Goal: Information Seeking & Learning: Compare options

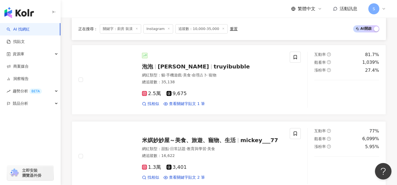
scroll to position [569, 0]
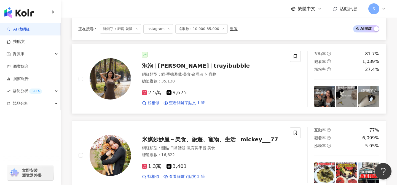
click at [206, 89] on div "2.5萬 9,675 找相似 查看關鍵字貼文 1 筆" at bounding box center [212, 96] width 141 height 20
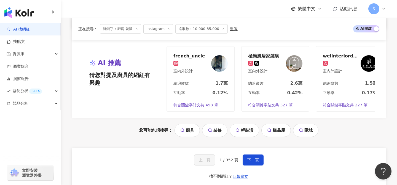
scroll to position [1120, 0]
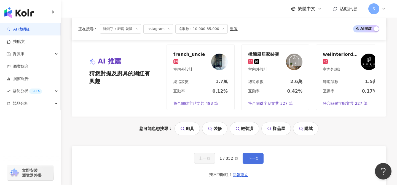
click at [254, 156] on span "下一頁" at bounding box center [253, 158] width 12 height 4
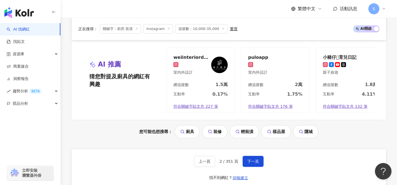
scroll to position [1155, 0]
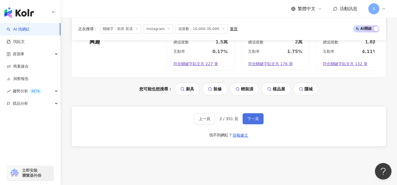
click at [259, 118] on button "下一頁" at bounding box center [252, 118] width 21 height 11
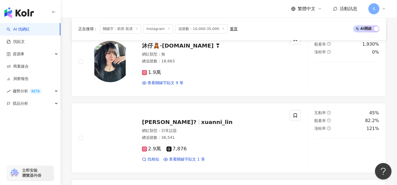
scroll to position [198, 0]
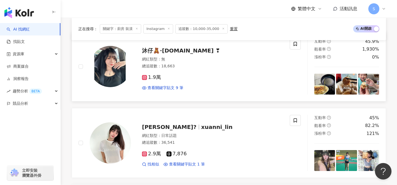
click at [183, 77] on div "1.9萬" at bounding box center [212, 78] width 141 height 6
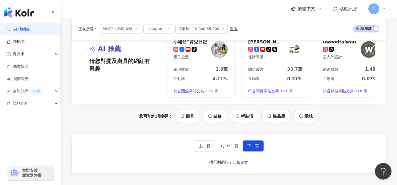
scroll to position [1159, 0]
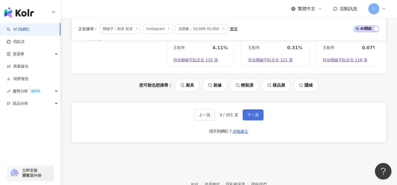
click at [254, 117] on span "下一頁" at bounding box center [253, 115] width 12 height 4
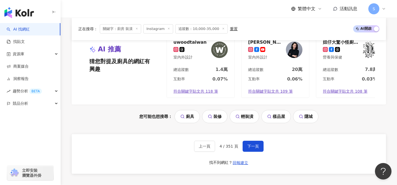
scroll to position [1131, 0]
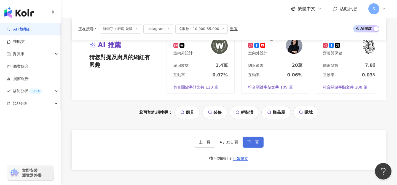
click at [251, 140] on span "下一頁" at bounding box center [253, 142] width 12 height 4
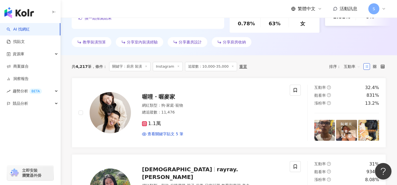
scroll to position [159, 0]
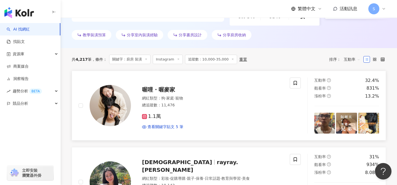
click at [174, 112] on div "1.1萬 查看關鍵字貼文 5 筆" at bounding box center [212, 119] width 141 height 20
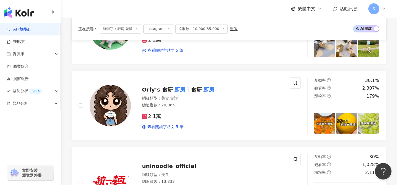
scroll to position [466, 0]
click at [174, 113] on div "2.1萬 查看關鍵字貼文 5 筆" at bounding box center [212, 119] width 141 height 20
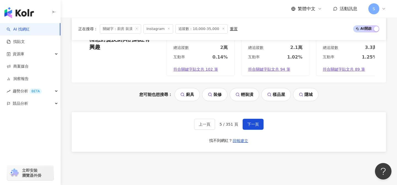
scroll to position [1150, 0]
click at [251, 127] on button "下一頁" at bounding box center [252, 124] width 21 height 11
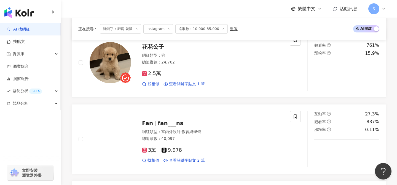
scroll to position [530, 0]
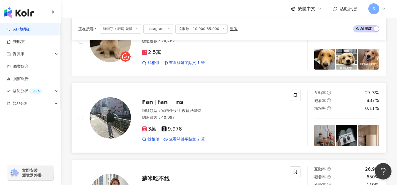
click at [199, 126] on div "3萬 9,978" at bounding box center [212, 129] width 141 height 6
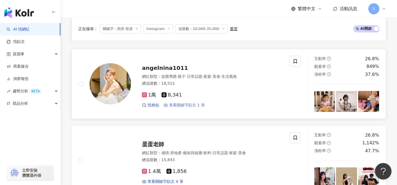
scroll to position [715, 0]
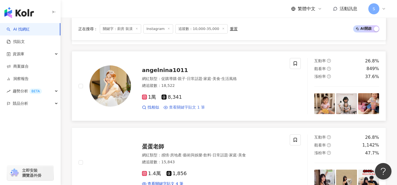
click at [199, 77] on span "日常話題" at bounding box center [194, 79] width 15 height 4
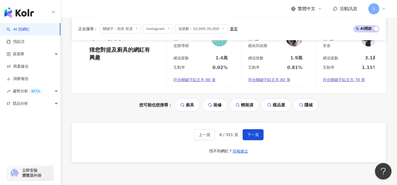
scroll to position [1156, 0]
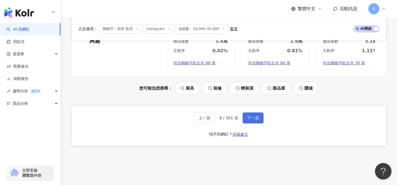
click at [253, 118] on span "下一頁" at bounding box center [253, 118] width 12 height 4
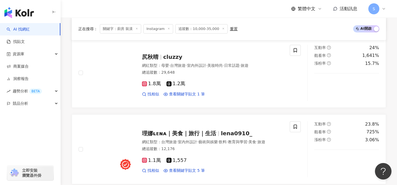
scroll to position [507, 0]
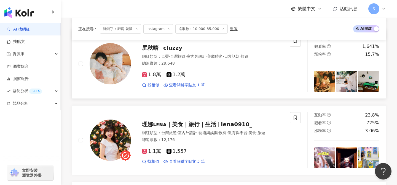
click at [197, 73] on div "1.8萬 1.2萬" at bounding box center [212, 75] width 141 height 6
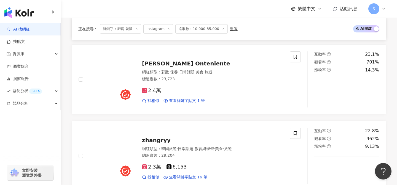
scroll to position [798, 0]
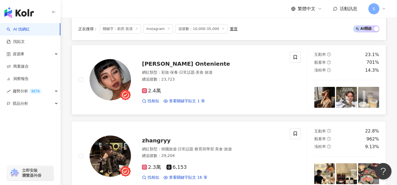
click at [198, 91] on div "2.4萬" at bounding box center [212, 91] width 141 height 6
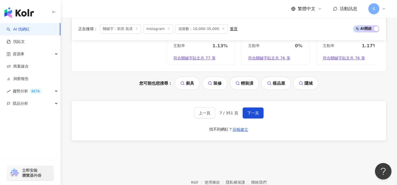
scroll to position [1164, 0]
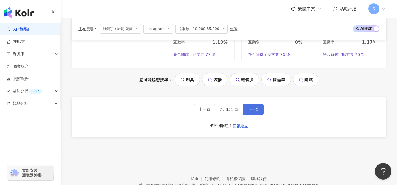
click at [246, 115] on button "下一頁" at bounding box center [252, 109] width 21 height 11
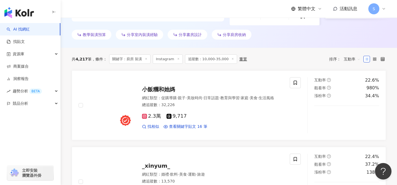
scroll to position [160, 0]
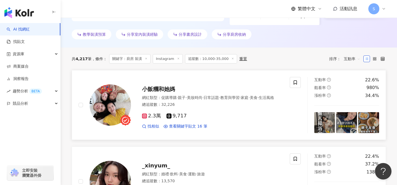
click at [199, 109] on div "網紅類型 ： 促購導購 · 親子 · 美妝時尚 · 日常話題 · 教育與學習 · 家庭 · 美食 · 生活風格 總追蹤數 ： 32,226" at bounding box center [212, 101] width 141 height 13
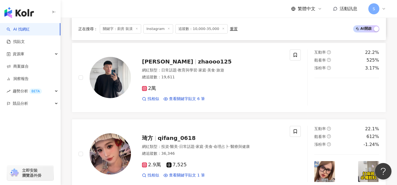
scroll to position [413, 0]
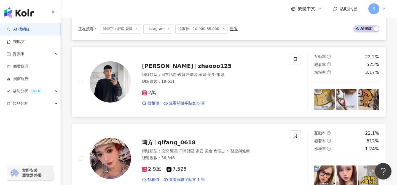
click at [190, 88] on div "2萬 找相似 查看關鍵字貼文 6 筆" at bounding box center [212, 96] width 141 height 20
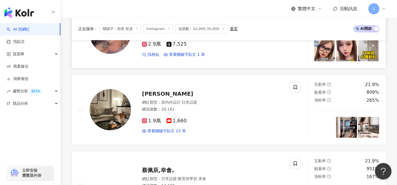
scroll to position [551, 0]
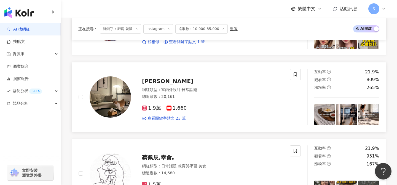
click at [179, 99] on div "總追蹤數 ： 20,161" at bounding box center [212, 97] width 141 height 6
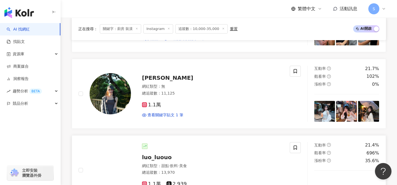
scroll to position [783, 0]
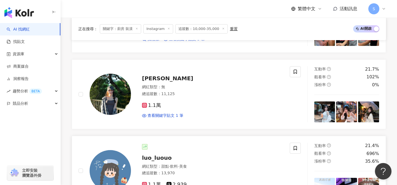
click at [212, 168] on div "網紅類型 ： 甜點 · 飲料 · 美食" at bounding box center [212, 167] width 141 height 6
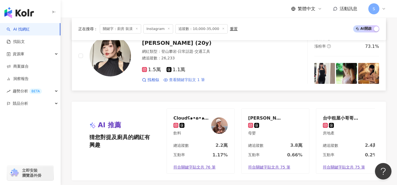
scroll to position [1190, 0]
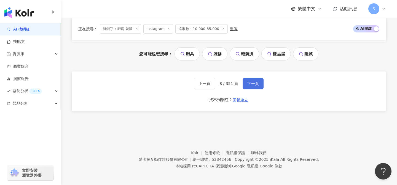
click at [252, 83] on span "下一頁" at bounding box center [253, 84] width 12 height 4
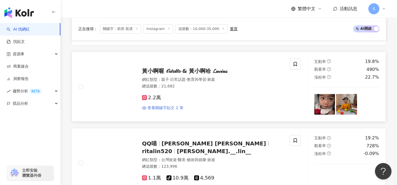
scroll to position [949, 0]
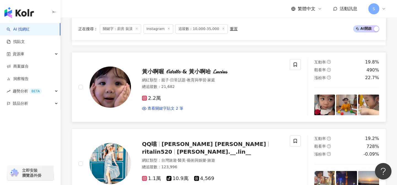
click at [172, 91] on div "2.2萬 查看關鍵字貼文 2 筆" at bounding box center [212, 101] width 141 height 20
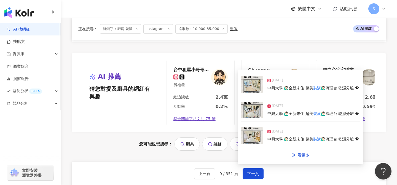
scroll to position [1119, 0]
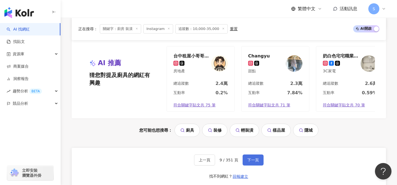
click at [256, 161] on button "下一頁" at bounding box center [252, 160] width 21 height 11
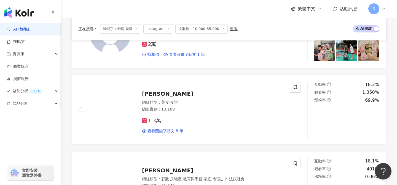
scroll to position [768, 0]
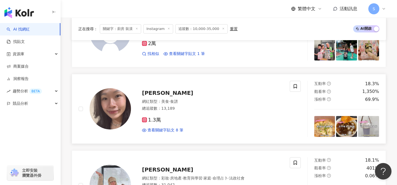
click at [177, 119] on div "1.3萬" at bounding box center [212, 120] width 141 height 6
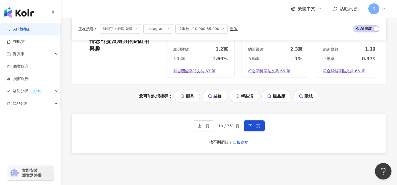
scroll to position [1149, 0]
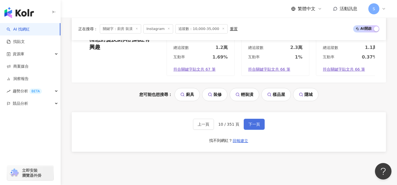
click at [253, 120] on button "下一頁" at bounding box center [253, 124] width 21 height 11
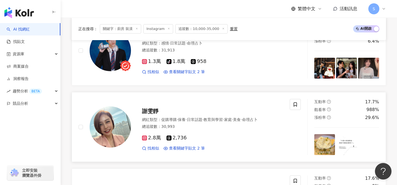
scroll to position [215, 0]
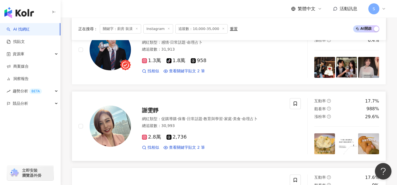
click at [218, 121] on span "教育與學習" at bounding box center [212, 119] width 19 height 4
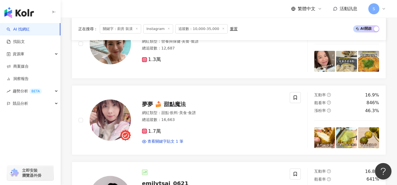
scroll to position [834, 0]
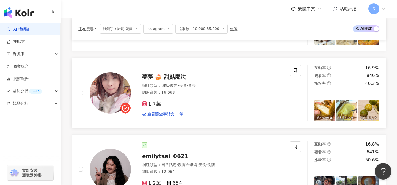
click at [202, 83] on div "網紅類型 ： 甜點 · 飲料 · 美食 · 食譜" at bounding box center [212, 86] width 141 height 6
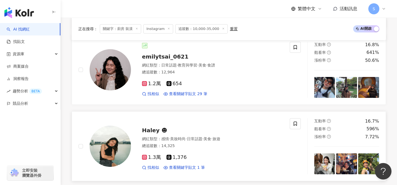
scroll to position [933, 0]
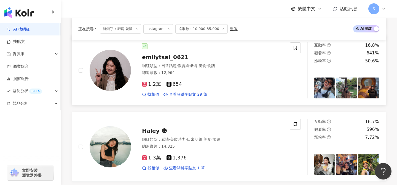
click at [200, 82] on div "1.2萬 654" at bounding box center [212, 85] width 141 height 6
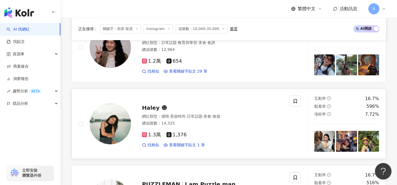
scroll to position [957, 0]
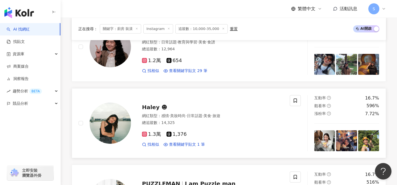
click at [201, 132] on div "1.3萬 1,376" at bounding box center [212, 135] width 141 height 6
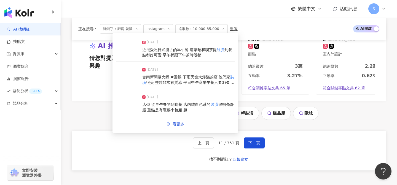
scroll to position [1182, 0]
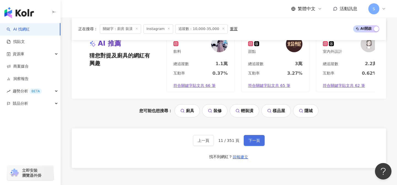
click at [257, 137] on button "下一頁" at bounding box center [253, 140] width 21 height 11
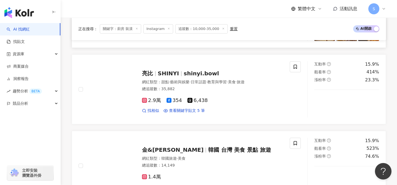
scroll to position [638, 0]
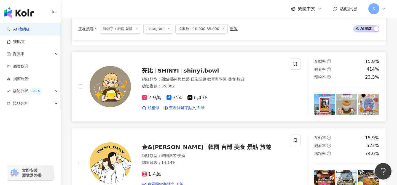
click at [190, 88] on div "總追蹤數 ： 35,882" at bounding box center [212, 87] width 141 height 6
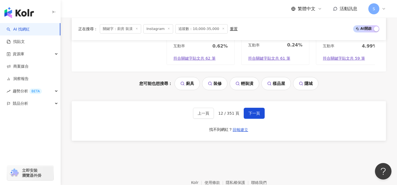
scroll to position [1165, 0]
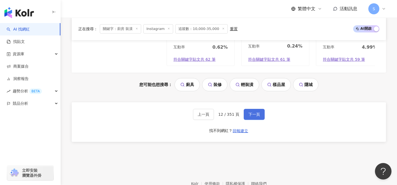
click at [257, 112] on span "下一頁" at bounding box center [254, 114] width 12 height 4
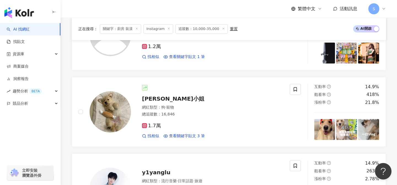
scroll to position [690, 0]
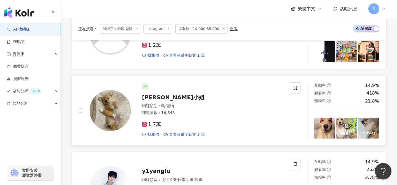
click at [185, 122] on div "1.7萬" at bounding box center [212, 125] width 141 height 6
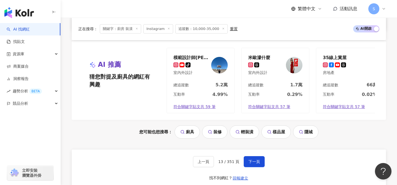
scroll to position [1145, 0]
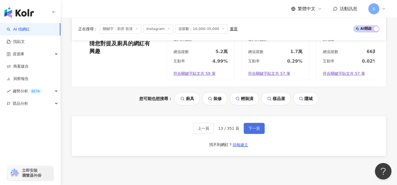
click at [258, 130] on span "下一頁" at bounding box center [254, 128] width 12 height 4
click at [203, 128] on span "上一頁" at bounding box center [203, 128] width 12 height 4
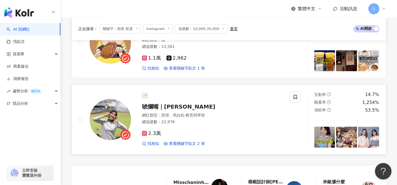
scroll to position [990, 0]
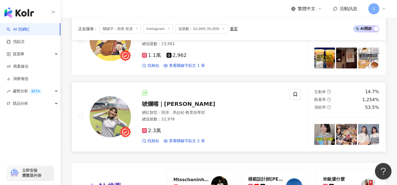
click at [230, 99] on div "唬爛嘴｜Ario 愛芮兒 網紅類型 ： 田徑、馬拉松 · 教育與學習 總追蹤數 ： 22,976 2.3萬 找相似 查看關鍵字貼文 2 筆" at bounding box center [207, 117] width 152 height 54
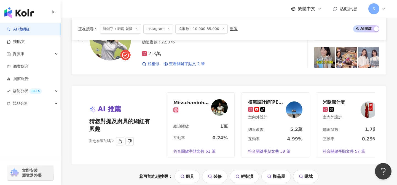
scroll to position [1147, 0]
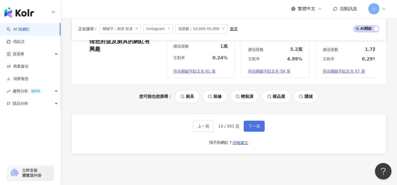
click at [254, 129] on button "下一頁" at bounding box center [253, 126] width 21 height 11
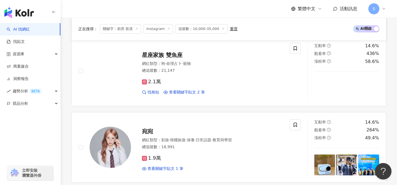
scroll to position [424, 0]
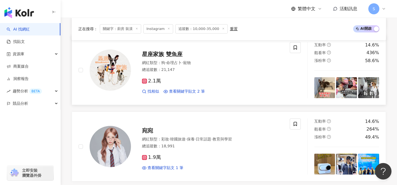
click at [194, 81] on div "2.1萬" at bounding box center [212, 81] width 141 height 6
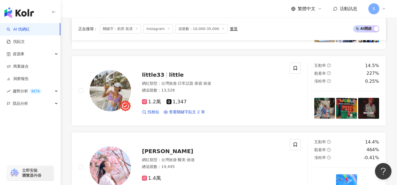
scroll to position [559, 0]
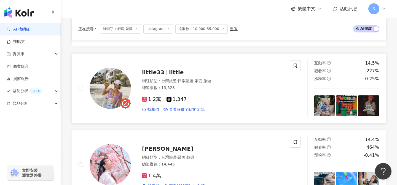
click at [196, 101] on div "1.2萬 1,347" at bounding box center [212, 100] width 141 height 6
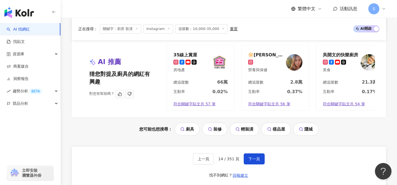
scroll to position [1142, 0]
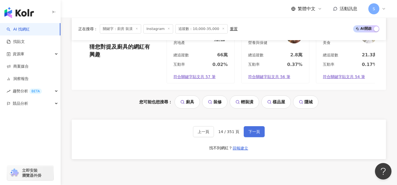
click at [258, 133] on span "下一頁" at bounding box center [254, 132] width 12 height 4
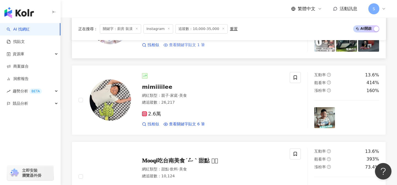
scroll to position [548, 0]
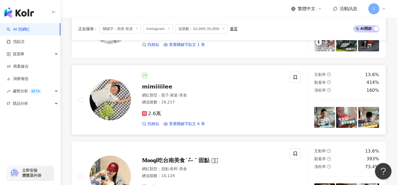
click at [200, 103] on div "總追蹤數 ： 26,217" at bounding box center [212, 103] width 141 height 6
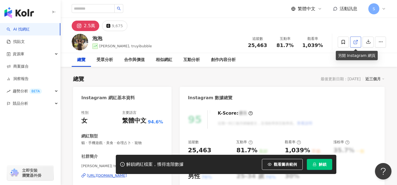
click at [355, 41] on icon at bounding box center [354, 42] width 3 height 3
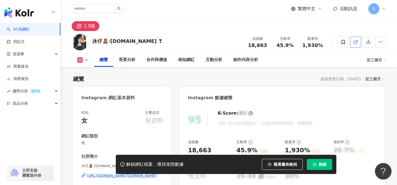
click at [356, 42] on icon at bounding box center [355, 42] width 5 height 5
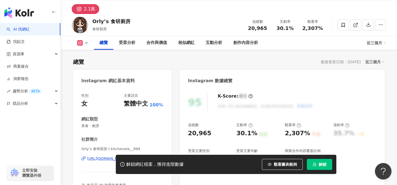
scroll to position [23, 0]
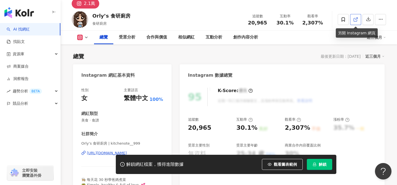
click at [356, 22] on icon at bounding box center [355, 19] width 5 height 5
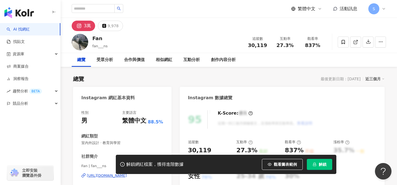
click at [358, 42] on icon at bounding box center [355, 42] width 5 height 5
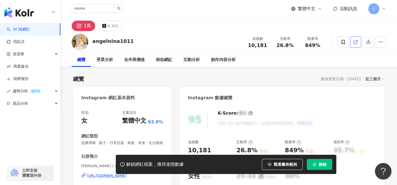
click at [356, 43] on icon at bounding box center [355, 42] width 5 height 5
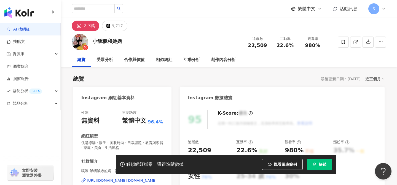
click at [356, 43] on icon at bounding box center [355, 42] width 5 height 5
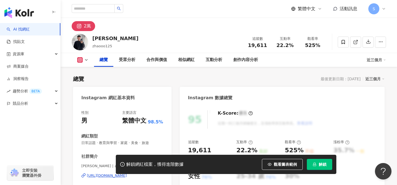
click at [358, 44] on link at bounding box center [355, 42] width 11 height 11
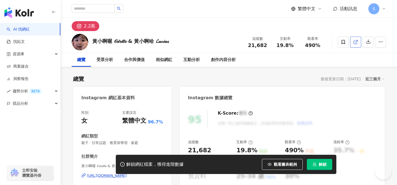
click at [351, 43] on link at bounding box center [355, 42] width 11 height 11
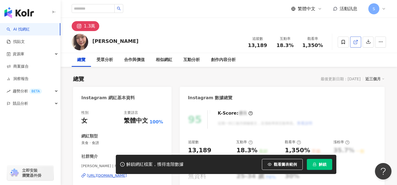
click at [357, 43] on icon at bounding box center [355, 42] width 5 height 5
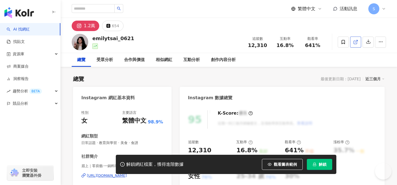
click at [356, 43] on icon at bounding box center [354, 42] width 3 height 3
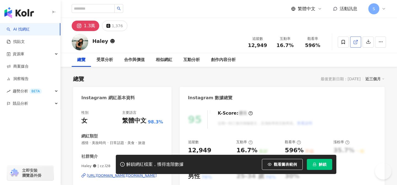
click at [359, 41] on link at bounding box center [355, 42] width 11 height 11
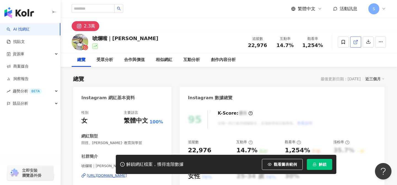
click at [359, 42] on link at bounding box center [355, 42] width 11 height 11
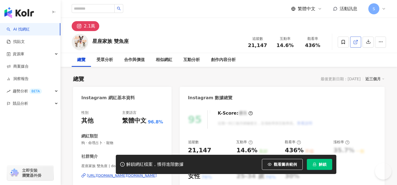
click at [357, 44] on icon at bounding box center [355, 42] width 5 height 5
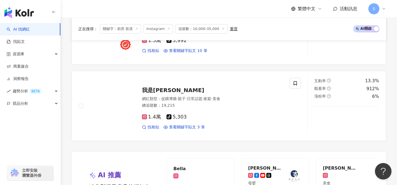
scroll to position [1004, 0]
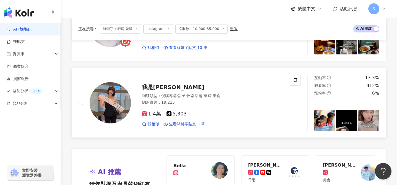
click at [194, 116] on div "1.4萬 tiktok-icon 5,303" at bounding box center [212, 114] width 141 height 6
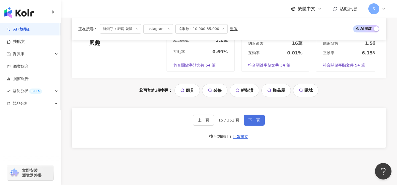
click at [258, 120] on span "下一頁" at bounding box center [254, 120] width 12 height 4
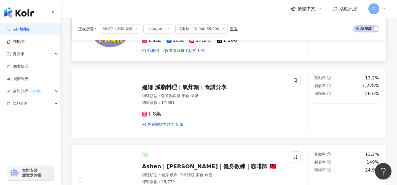
scroll to position [240, 0]
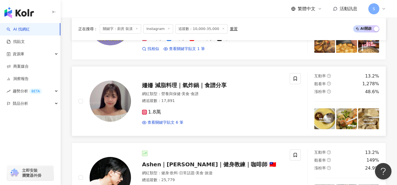
click at [180, 114] on div "1.8萬" at bounding box center [212, 112] width 141 height 6
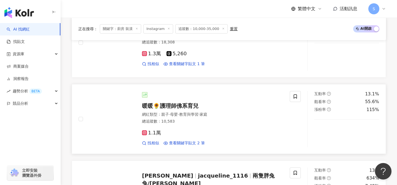
scroll to position [625, 0]
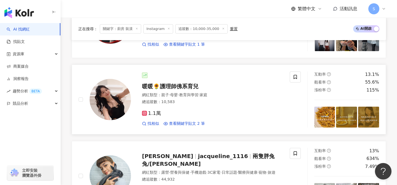
click at [187, 111] on div "1.1萬" at bounding box center [212, 114] width 141 height 6
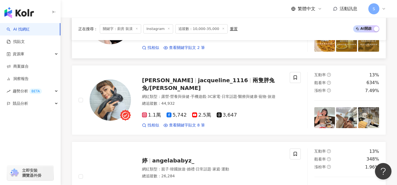
scroll to position [700, 0]
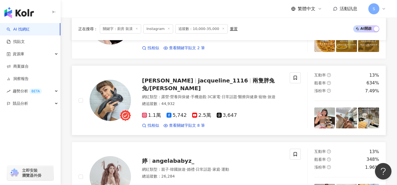
click at [199, 98] on div "網紅類型 ： 露營 · 營養與保健 · 手機遊戲 · 3C家電 · 日常話題 · 醫療與健康 · 寵物 · 旅遊" at bounding box center [212, 97] width 141 height 6
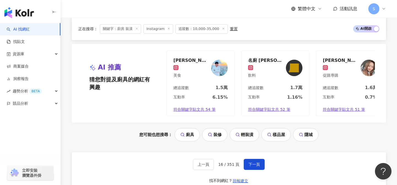
scroll to position [1110, 0]
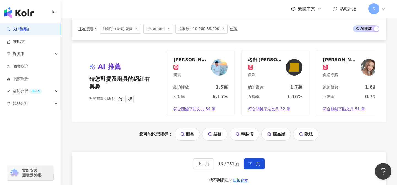
click at [344, 95] on div "互動率 0.7%" at bounding box center [349, 98] width 67 height 9
click at [257, 161] on button "下一頁" at bounding box center [253, 164] width 21 height 11
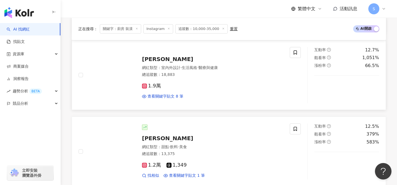
scroll to position [343, 0]
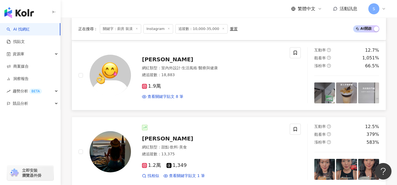
click at [197, 87] on div "1.9萬" at bounding box center [212, 86] width 141 height 6
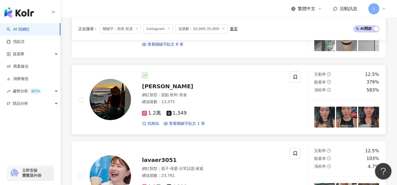
scroll to position [402, 0]
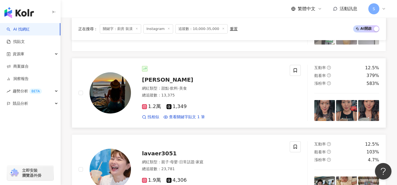
click at [196, 106] on div "1.2萬 1,349" at bounding box center [212, 107] width 141 height 6
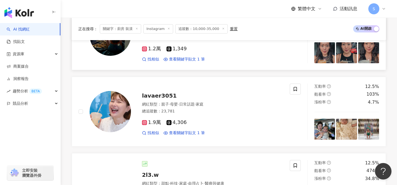
scroll to position [483, 0]
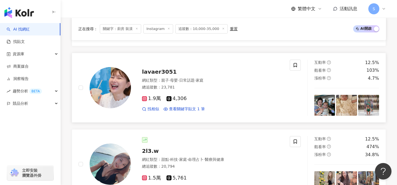
click at [192, 99] on div "1.9萬 4,306" at bounding box center [212, 99] width 141 height 6
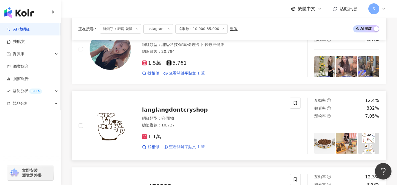
scroll to position [600, 0]
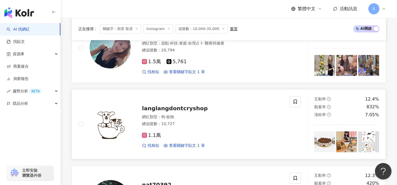
click at [212, 128] on div "1.1萬 找相似 查看關鍵字貼文 1 筆" at bounding box center [212, 138] width 141 height 20
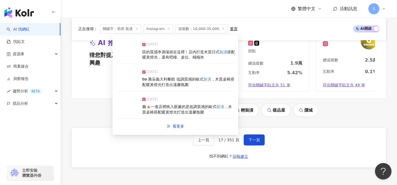
scroll to position [1140, 0]
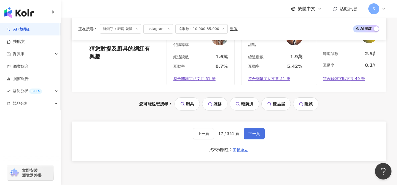
click at [256, 132] on span "下一頁" at bounding box center [254, 134] width 12 height 4
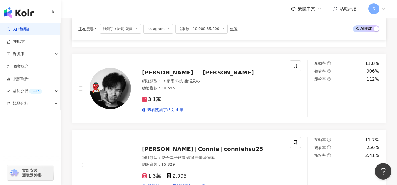
scroll to position [483, 0]
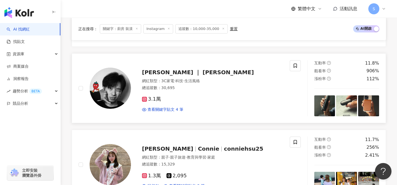
click at [177, 97] on div "3.1萬" at bounding box center [212, 99] width 141 height 6
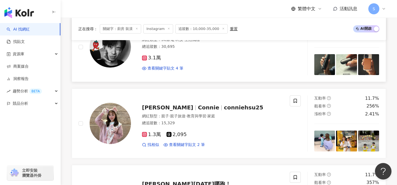
scroll to position [560, 0]
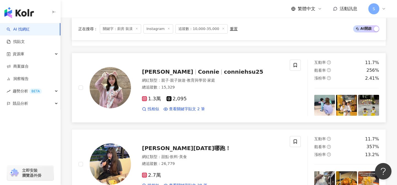
click at [194, 89] on div "總追蹤數 ： 15,329" at bounding box center [212, 88] width 141 height 6
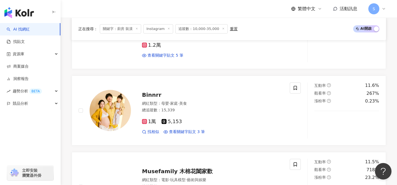
scroll to position [859, 0]
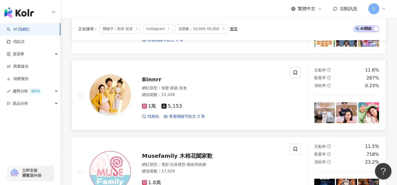
click at [194, 102] on div "1萬 5,153 找相似 查看關鍵字貼文 3 筆" at bounding box center [212, 109] width 141 height 20
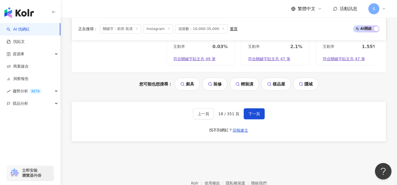
scroll to position [1168, 0]
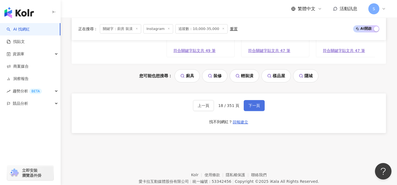
click at [257, 106] on span "下一頁" at bounding box center [254, 106] width 12 height 4
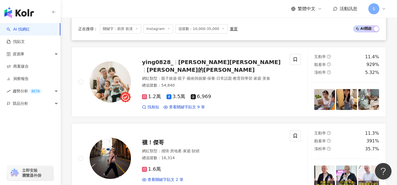
scroll to position [338, 0]
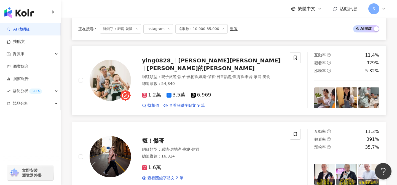
click at [187, 82] on div "總追蹤數 ： 54,840" at bounding box center [212, 84] width 141 height 6
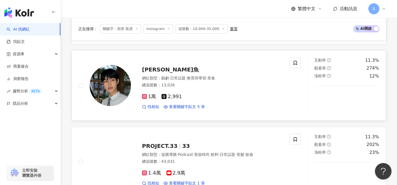
scroll to position [639, 0]
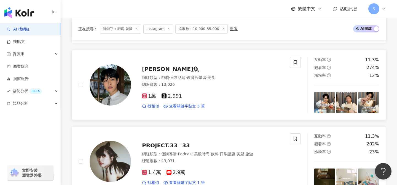
click at [214, 96] on div "1萬 2,991" at bounding box center [212, 96] width 141 height 6
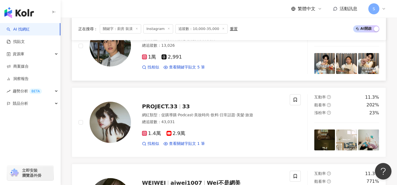
scroll to position [680, 0]
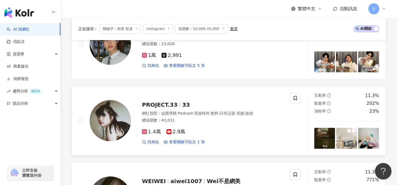
click at [200, 132] on div "1.4萬 2.9萬" at bounding box center [212, 132] width 141 height 6
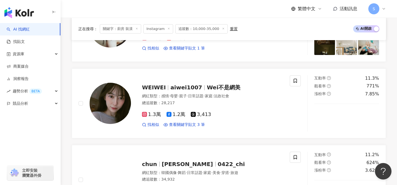
scroll to position [777, 0]
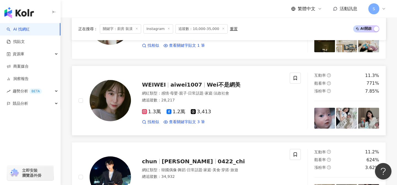
click at [209, 103] on div "網紅類型 ： 感情 · 母嬰 · 親子 · 日常話題 · 家庭 · 法政社會 總追蹤數 ： 28,217" at bounding box center [212, 97] width 141 height 13
click at [236, 90] on div "WEIWEI aiwei1007 Wei不是網美 網紅類型 ： 感情 · 母嬰 · 親子 · 日常話題 · 家庭 · 法政社會 總追蹤數 ： 28,217 1…" at bounding box center [207, 101] width 152 height 48
click at [228, 116] on div "1.3萬 1.2萬 3,413 找相似 查看關鍵字貼文 3 筆" at bounding box center [212, 115] width 141 height 20
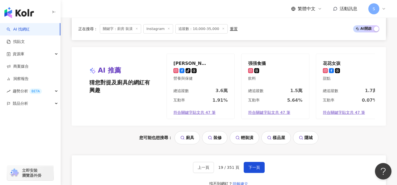
scroll to position [1134, 0]
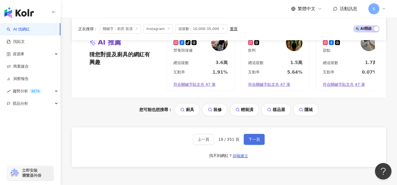
click at [258, 141] on span "下一頁" at bounding box center [254, 139] width 12 height 4
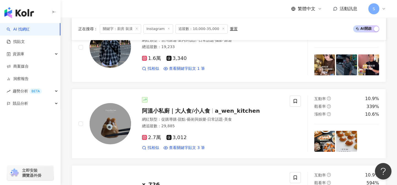
scroll to position [610, 0]
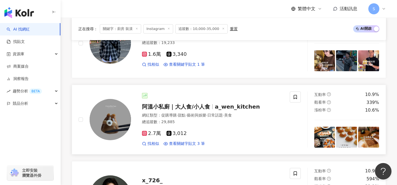
click at [191, 120] on div "總追蹤數 ： 29,885" at bounding box center [212, 123] width 141 height 6
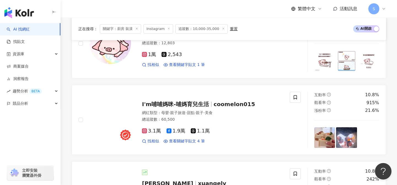
scroll to position [841, 0]
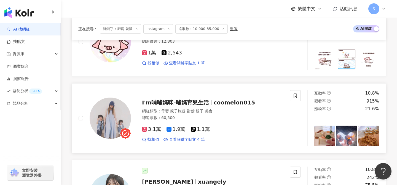
click at [189, 143] on link "I'm哺哺媽咪-哺媽育兒生活 coomelon015 網紅類型 ： 母嬰 · 親子旅遊 · 甜點 · 親子 · 美食 總追蹤數 ： 60,500 3.1萬 1…" at bounding box center [229, 118] width 314 height 70
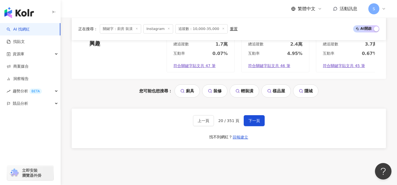
scroll to position [1191, 0]
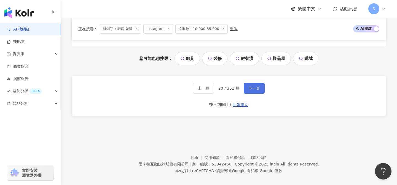
click at [257, 88] on button "下一頁" at bounding box center [253, 88] width 21 height 11
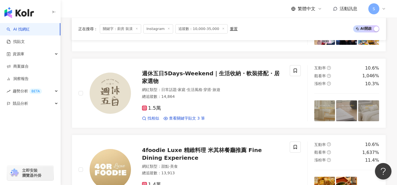
scroll to position [785, 0]
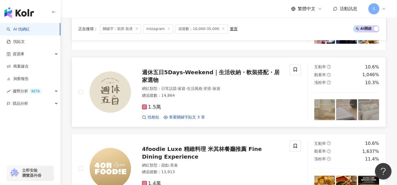
click at [191, 103] on div "1.5萬 找相似 查看關鍵字貼文 3 筆" at bounding box center [212, 110] width 141 height 20
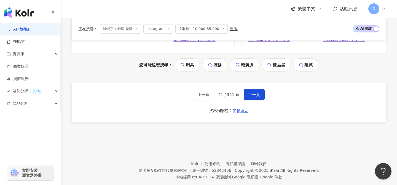
scroll to position [1182, 0]
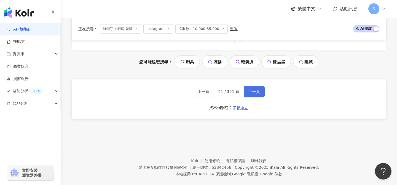
click at [250, 94] on button "下一頁" at bounding box center [253, 91] width 21 height 11
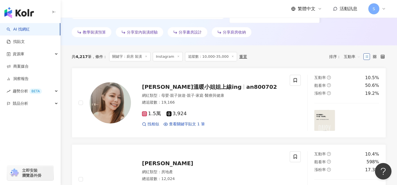
scroll to position [191, 0]
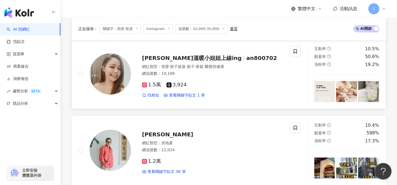
click at [195, 84] on div "1.5萬 3,924" at bounding box center [212, 85] width 141 height 6
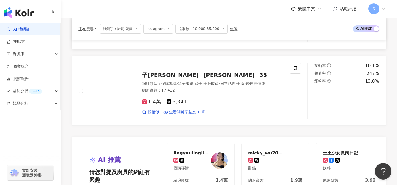
scroll to position [1021, 0]
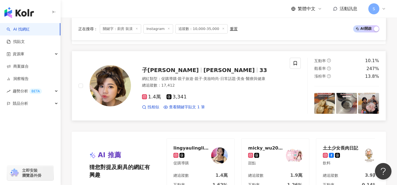
click at [197, 94] on div "1.4萬 3,341" at bounding box center [212, 97] width 141 height 6
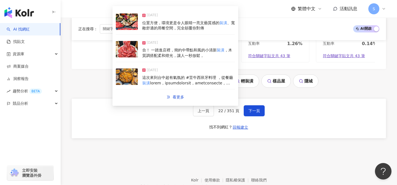
scroll to position [1174, 0]
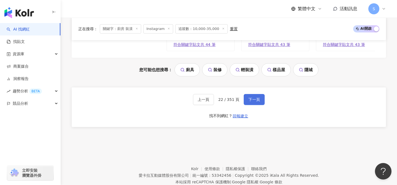
click at [254, 103] on button "下一頁" at bounding box center [253, 99] width 21 height 11
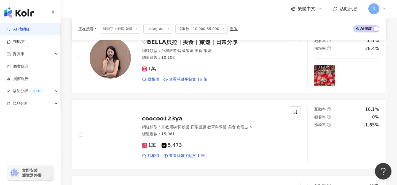
scroll to position [205, 0]
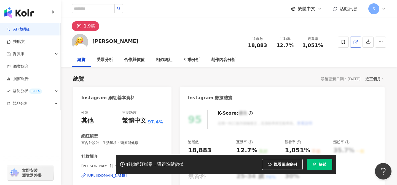
click at [356, 41] on icon at bounding box center [355, 42] width 5 height 5
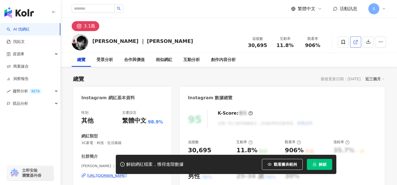
click at [355, 44] on icon at bounding box center [355, 42] width 5 height 5
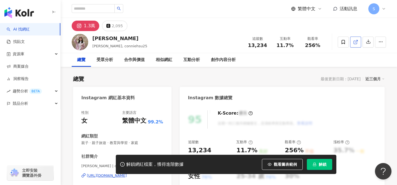
click at [354, 43] on icon at bounding box center [355, 42] width 5 height 5
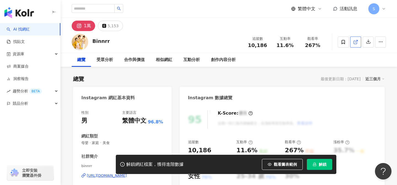
click at [354, 45] on span at bounding box center [355, 42] width 5 height 6
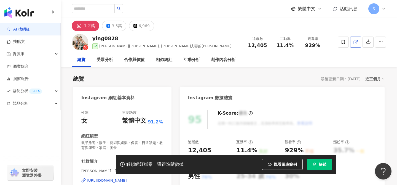
click at [355, 41] on icon at bounding box center [355, 42] width 5 height 5
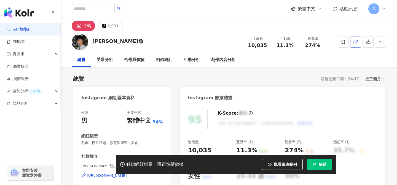
click at [353, 40] on icon at bounding box center [355, 42] width 5 height 5
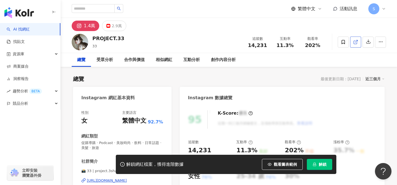
click at [355, 42] on line at bounding box center [356, 41] width 2 height 2
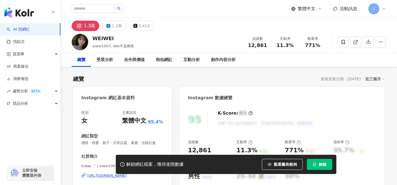
click at [354, 44] on icon at bounding box center [354, 42] width 3 height 3
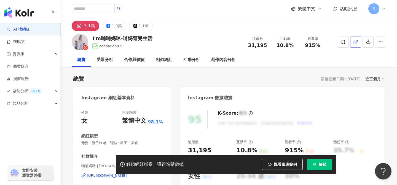
click at [357, 43] on icon at bounding box center [355, 42] width 5 height 5
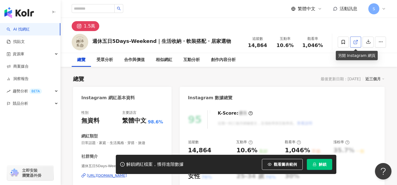
click at [354, 41] on icon at bounding box center [354, 42] width 3 height 3
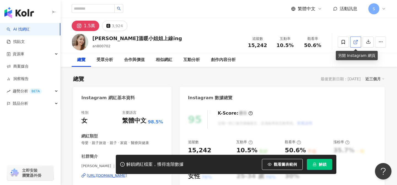
click at [354, 45] on link at bounding box center [355, 42] width 11 height 11
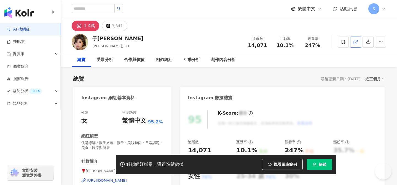
click at [355, 43] on icon at bounding box center [355, 42] width 5 height 5
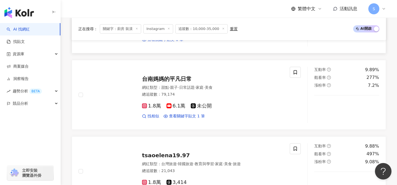
scroll to position [631, 0]
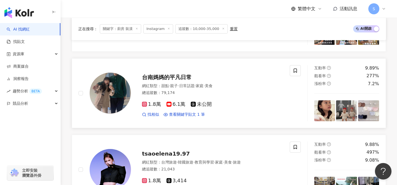
click at [190, 98] on div "1.8萬 6.1萬 未公開 找相似 查看關鍵字貼文 1 筆" at bounding box center [212, 107] width 141 height 20
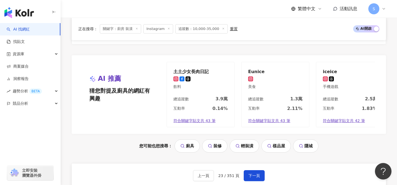
scroll to position [1098, 0]
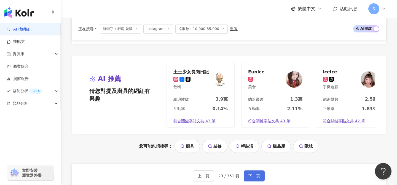
click at [256, 175] on span "下一頁" at bounding box center [254, 176] width 12 height 4
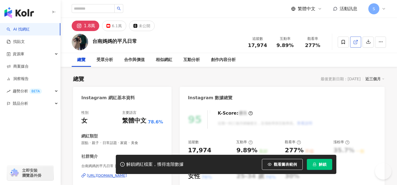
click at [355, 44] on icon at bounding box center [354, 42] width 3 height 3
